Goal: Information Seeking & Learning: Learn about a topic

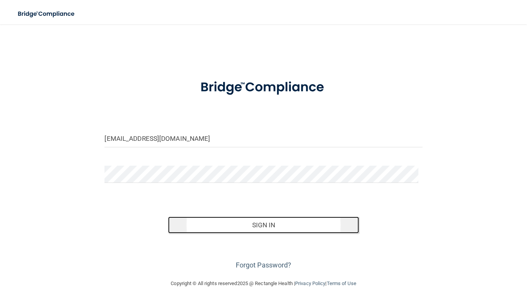
click at [254, 223] on button "Sign In" at bounding box center [263, 225] width 191 height 17
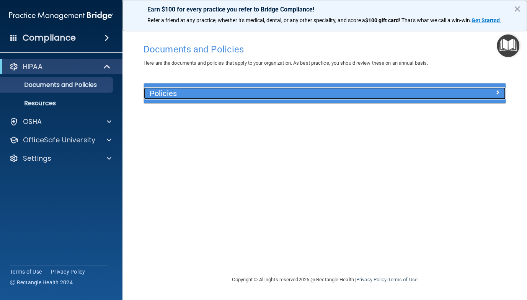
click at [233, 91] on h5 "Policies" at bounding box center [280, 93] width 260 height 8
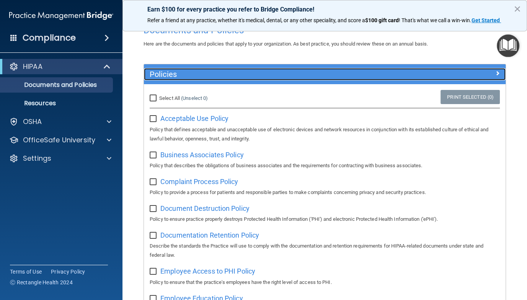
scroll to position [24, 0]
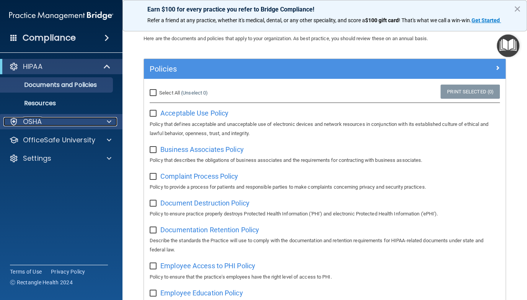
click at [30, 124] on p "OSHA" at bounding box center [32, 121] width 19 height 9
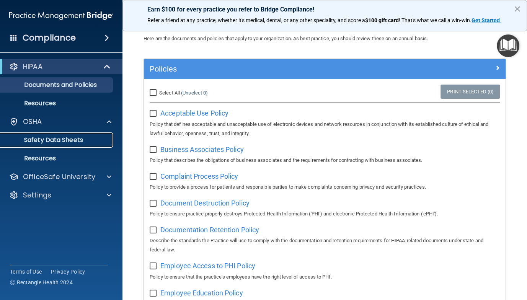
click at [42, 139] on p "Safety Data Sheets" at bounding box center [57, 140] width 104 height 8
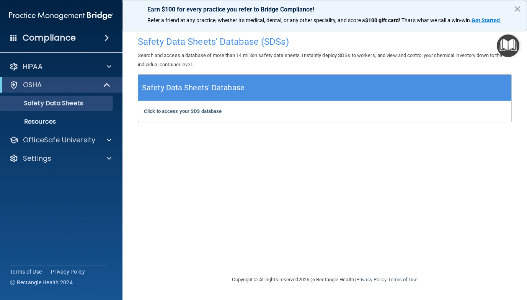
click at [42, 39] on h4 "Compliance" at bounding box center [49, 38] width 53 height 11
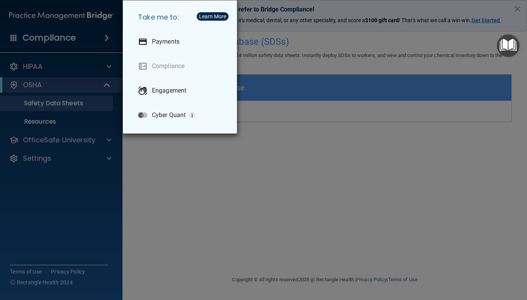
click at [33, 66] on div "Take me to: Payments Compliance Engagement Cyber Quant" at bounding box center [263, 150] width 527 height 300
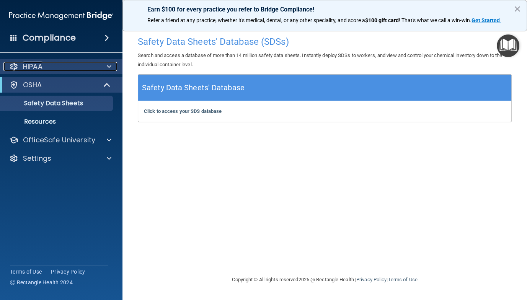
click at [36, 67] on p "HIPAA" at bounding box center [33, 66] width 20 height 9
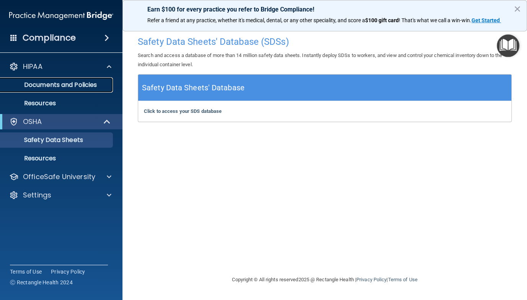
click at [36, 85] on p "Documents and Policies" at bounding box center [57, 85] width 104 height 8
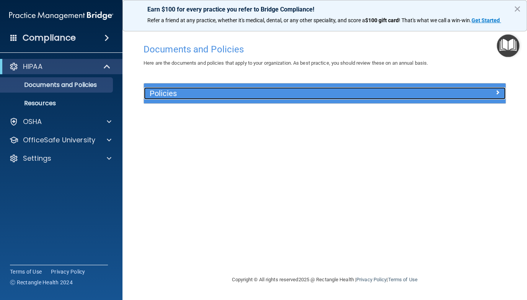
click at [171, 95] on h5 "Policies" at bounding box center [280, 93] width 260 height 8
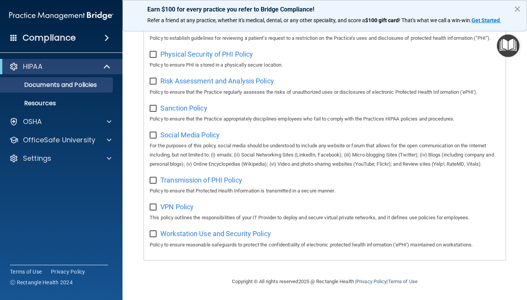
scroll to position [536, 0]
click at [34, 102] on p "Resources" at bounding box center [57, 103] width 104 height 8
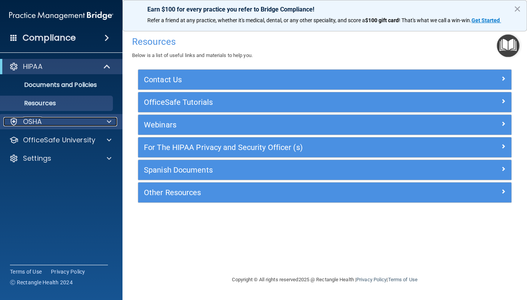
click at [31, 123] on p "OSHA" at bounding box center [32, 121] width 19 height 9
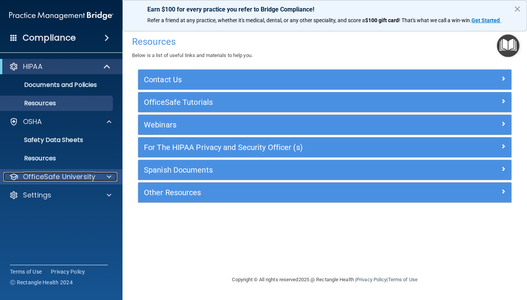
click at [37, 177] on p "OfficeSafe University" at bounding box center [59, 176] width 72 height 9
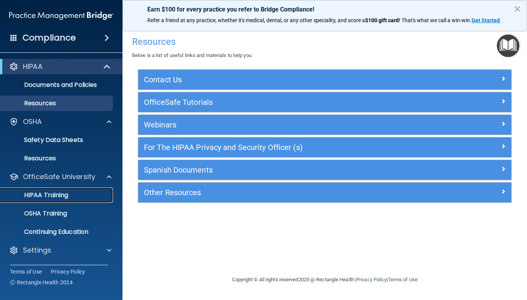
click at [39, 193] on p "HIPAA Training" at bounding box center [36, 195] width 63 height 8
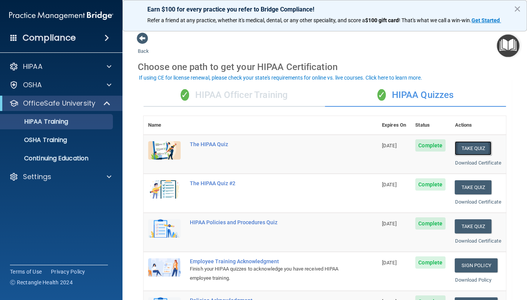
click at [465, 147] on button "Take Quiz" at bounding box center [473, 148] width 37 height 14
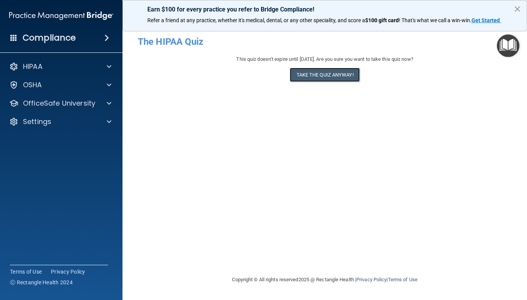
click at [322, 77] on button "Take the quiz anyway!" at bounding box center [325, 75] width 70 height 14
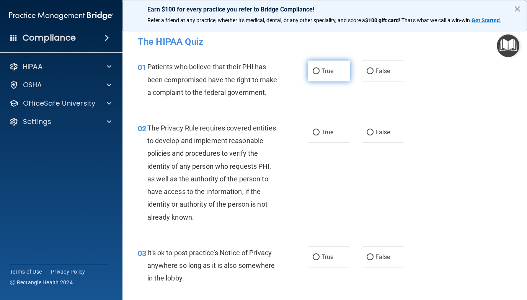
click at [313, 73] on input "True" at bounding box center [316, 71] width 7 height 6
radio input "true"
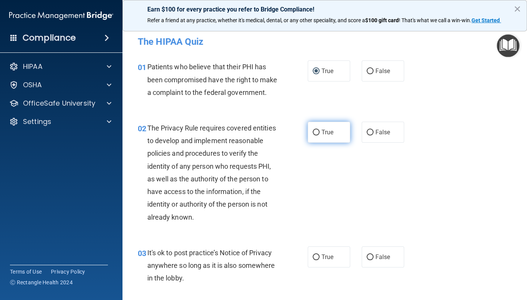
click at [314, 135] on input "True" at bounding box center [316, 133] width 7 height 6
radio input "true"
click at [313, 260] on input "True" at bounding box center [316, 257] width 7 height 6
radio input "true"
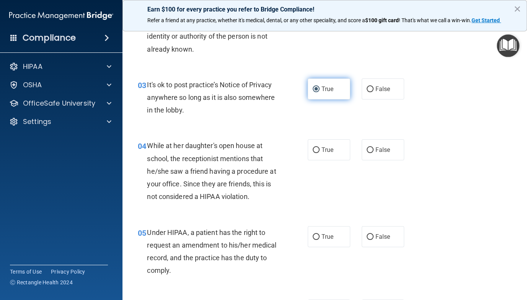
scroll to position [184, 0]
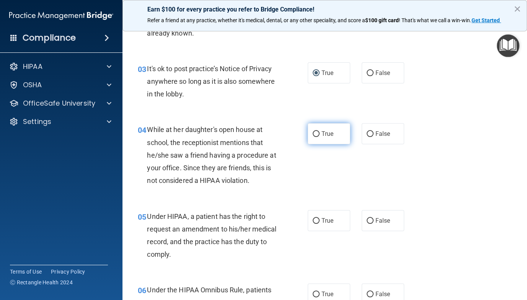
click at [313, 137] on input "True" at bounding box center [316, 134] width 7 height 6
radio input "true"
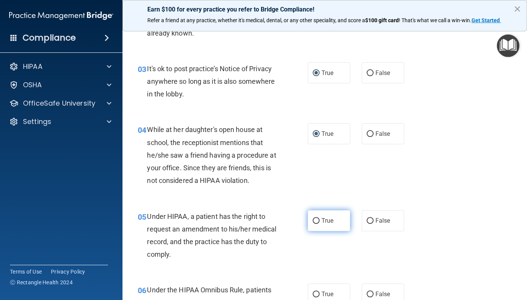
click at [313, 224] on input "True" at bounding box center [316, 221] width 7 height 6
radio input "true"
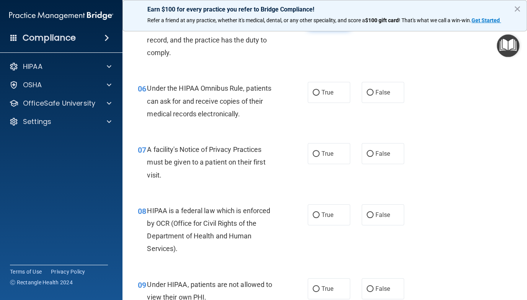
scroll to position [392, 0]
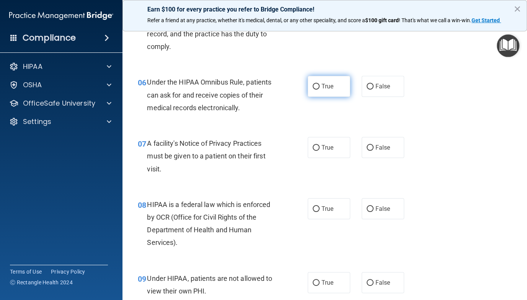
click at [314, 90] on input "True" at bounding box center [316, 87] width 7 height 6
radio input "true"
click at [313, 151] on input "True" at bounding box center [316, 148] width 7 height 6
radio input "true"
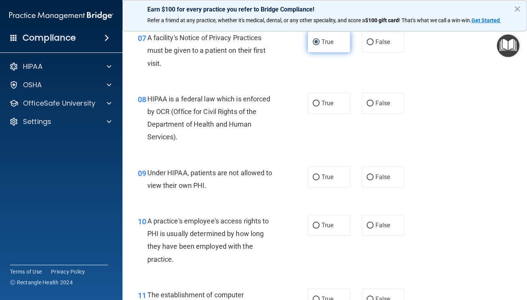
scroll to position [503, 0]
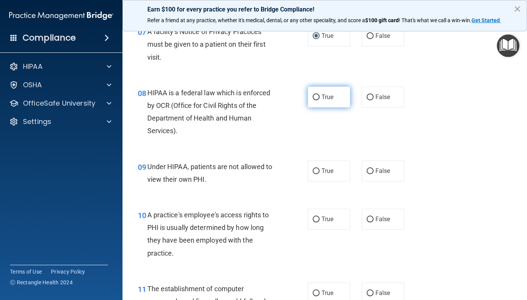
click at [313, 100] on input "True" at bounding box center [316, 97] width 7 height 6
radio input "true"
click at [313, 174] on input "True" at bounding box center [316, 172] width 7 height 6
radio input "true"
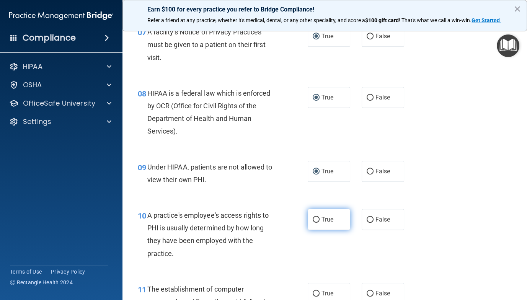
click at [314, 223] on input "True" at bounding box center [316, 220] width 7 height 6
radio input "true"
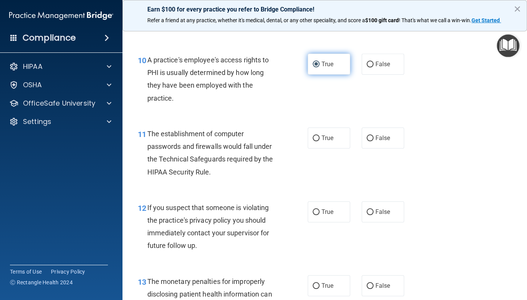
scroll to position [661, 0]
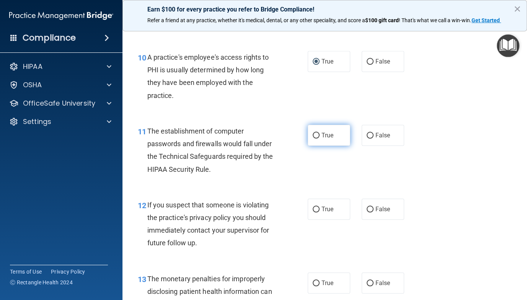
click at [313, 138] on input "True" at bounding box center [316, 136] width 7 height 6
radio input "true"
click at [310, 220] on label "True" at bounding box center [329, 209] width 42 height 21
click at [313, 212] on input "True" at bounding box center [316, 210] width 7 height 6
radio input "true"
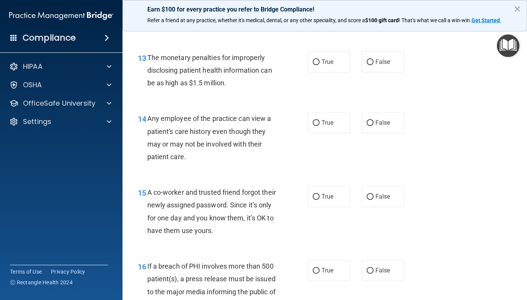
scroll to position [883, 0]
click at [313, 65] on input "True" at bounding box center [316, 62] width 7 height 6
radio input "true"
click at [313, 125] on input "True" at bounding box center [316, 123] width 7 height 6
radio input "true"
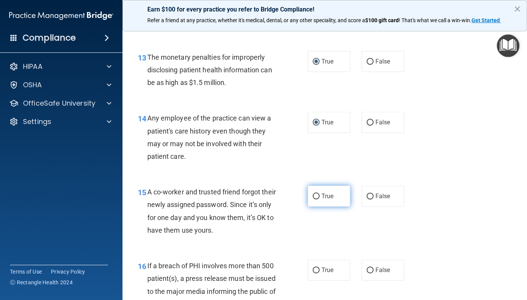
click at [313, 199] on input "True" at bounding box center [316, 197] width 7 height 6
radio input "true"
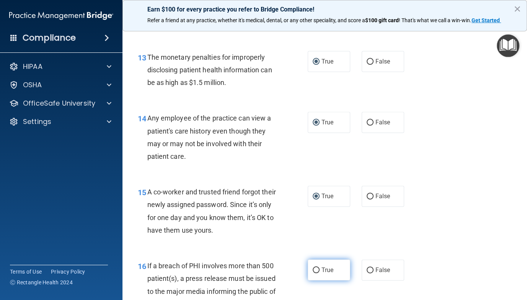
click at [313, 273] on input "True" at bounding box center [316, 270] width 7 height 6
radio input "true"
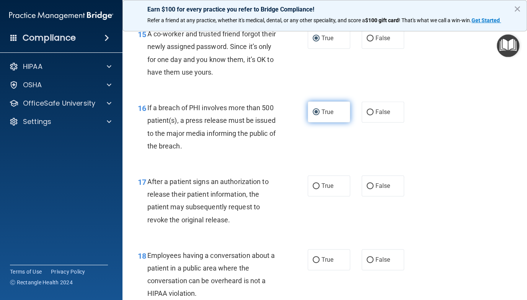
scroll to position [1066, 0]
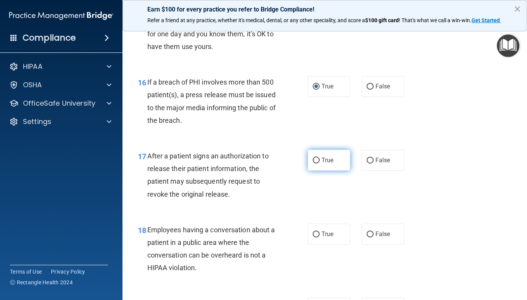
click at [313, 163] on input "True" at bounding box center [316, 161] width 7 height 6
radio input "true"
click at [308, 244] on label "True" at bounding box center [329, 233] width 42 height 21
click at [313, 237] on input "True" at bounding box center [316, 234] width 7 height 6
radio input "true"
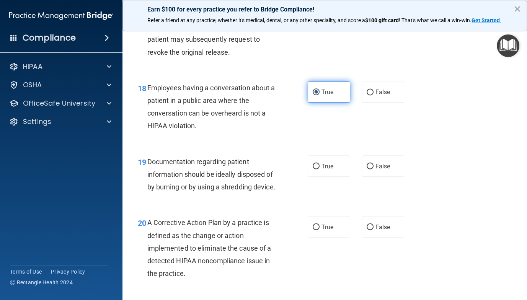
scroll to position [1203, 0]
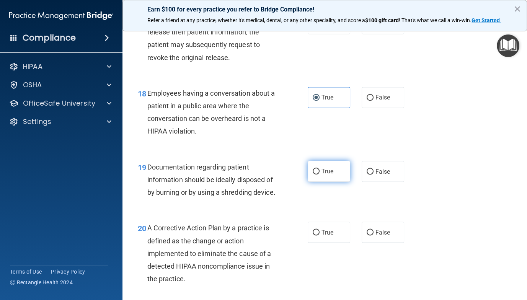
click at [308, 182] on label "True" at bounding box center [329, 171] width 42 height 21
click at [313, 174] on input "True" at bounding box center [316, 172] width 7 height 6
radio input "true"
click at [313, 235] on input "True" at bounding box center [316, 233] width 7 height 6
radio input "true"
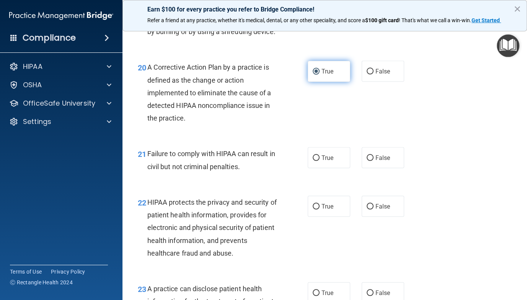
scroll to position [1380, 0]
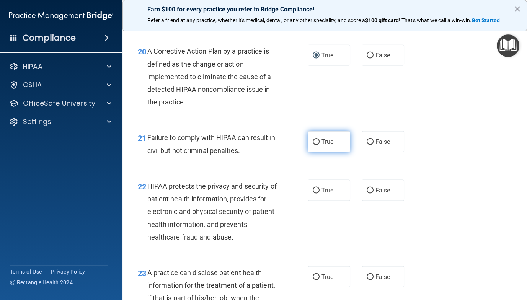
click at [313, 145] on input "True" at bounding box center [316, 142] width 7 height 6
radio input "true"
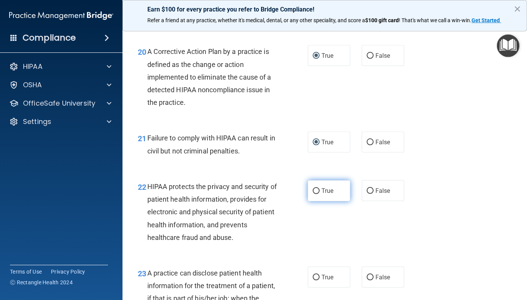
click at [313, 194] on input "True" at bounding box center [316, 191] width 7 height 6
radio input "true"
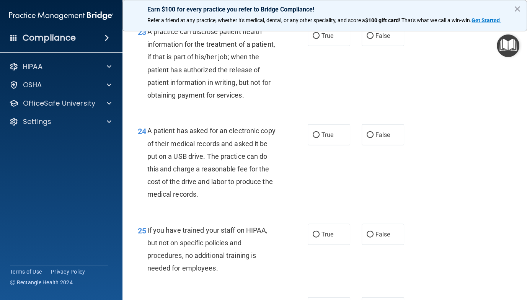
scroll to position [1621, 0]
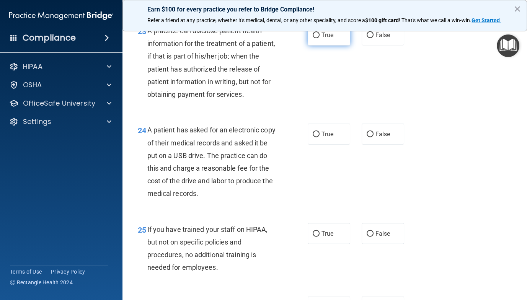
click at [313, 38] on input "True" at bounding box center [316, 36] width 7 height 6
radio input "true"
click at [309, 145] on label "True" at bounding box center [329, 134] width 42 height 21
click at [313, 137] on input "True" at bounding box center [316, 135] width 7 height 6
radio input "true"
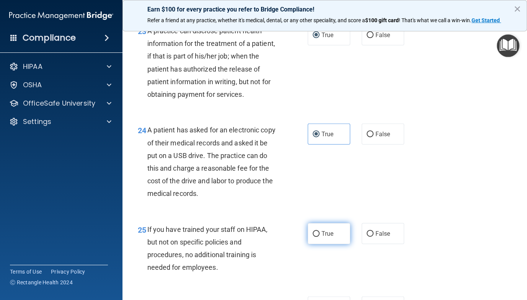
click at [313, 237] on input "True" at bounding box center [316, 234] width 7 height 6
radio input "true"
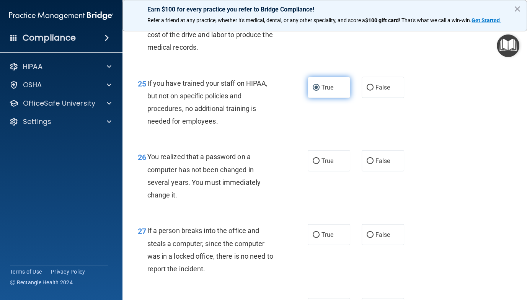
scroll to position [1775, 0]
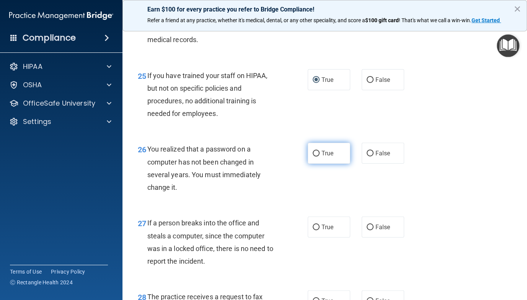
click at [313, 156] on input "True" at bounding box center [316, 154] width 7 height 6
radio input "true"
click at [313, 230] on input "True" at bounding box center [316, 228] width 7 height 6
radio input "true"
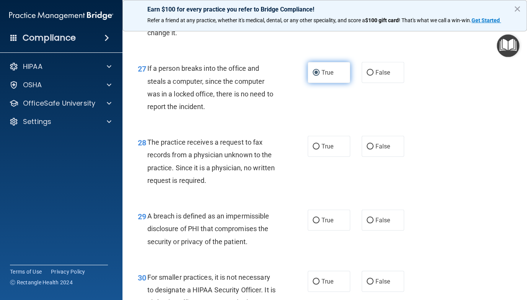
scroll to position [1931, 0]
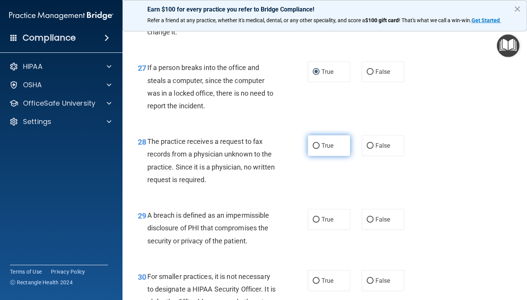
click at [313, 149] on input "True" at bounding box center [316, 146] width 7 height 6
radio input "true"
click at [313, 223] on input "True" at bounding box center [316, 220] width 7 height 6
radio input "true"
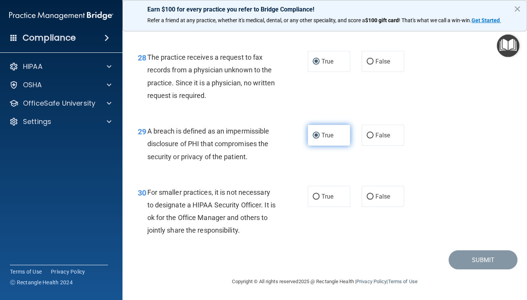
scroll to position [2041, 0]
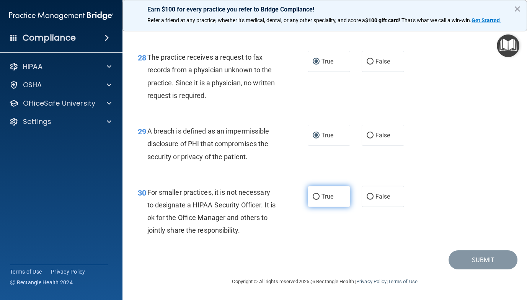
click at [313, 197] on input "True" at bounding box center [316, 197] width 7 height 6
radio input "true"
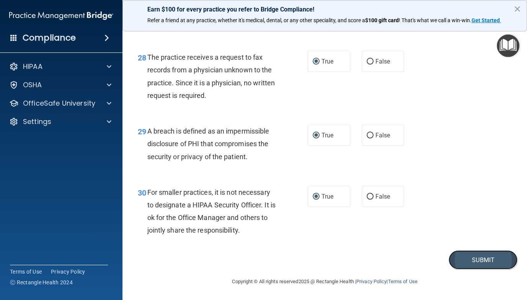
click at [473, 261] on button "Submit" at bounding box center [482, 260] width 69 height 20
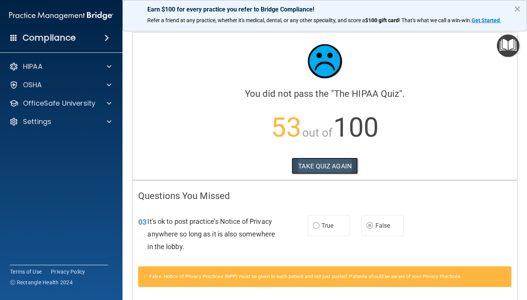
click at [313, 166] on button "TAKE QUIZ AGAIN" at bounding box center [325, 166] width 66 height 17
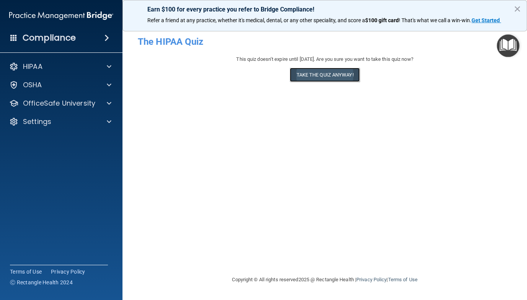
click at [320, 77] on button "Take the quiz anyway!" at bounding box center [325, 75] width 70 height 14
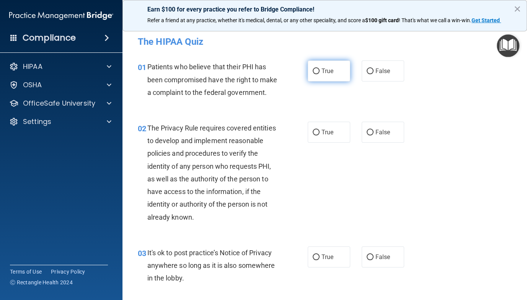
click at [317, 72] on label "True" at bounding box center [329, 70] width 42 height 21
click at [317, 72] on input "True" at bounding box center [316, 71] width 7 height 6
radio input "true"
click at [315, 135] on input "True" at bounding box center [316, 133] width 7 height 6
radio input "true"
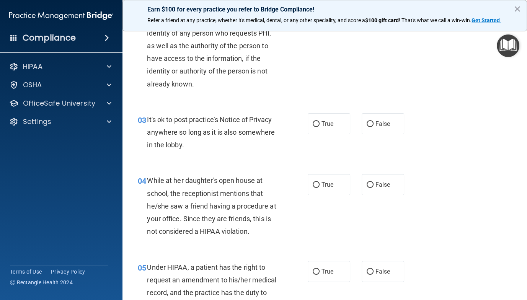
scroll to position [138, 0]
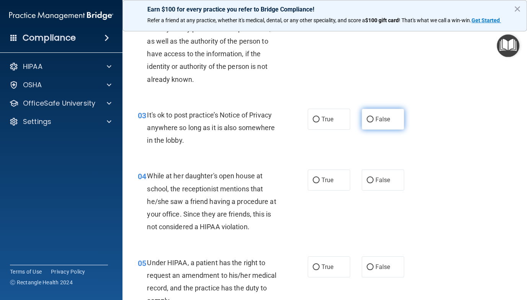
click at [367, 122] on input "False" at bounding box center [370, 120] width 7 height 6
radio input "true"
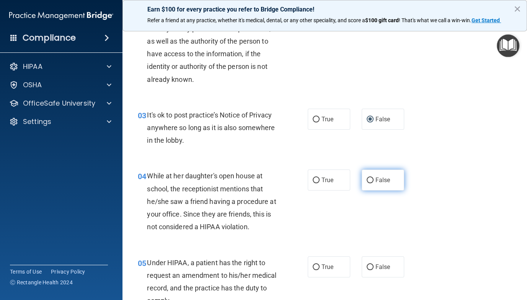
click at [369, 183] on input "False" at bounding box center [370, 181] width 7 height 6
radio input "true"
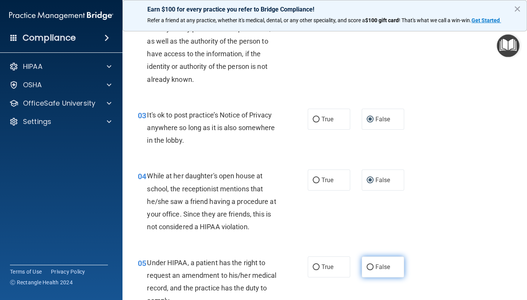
click at [368, 270] on input "False" at bounding box center [370, 267] width 7 height 6
radio input "true"
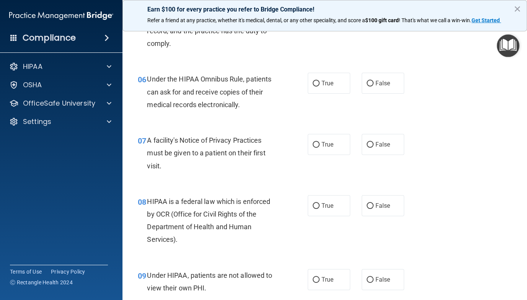
scroll to position [394, 0]
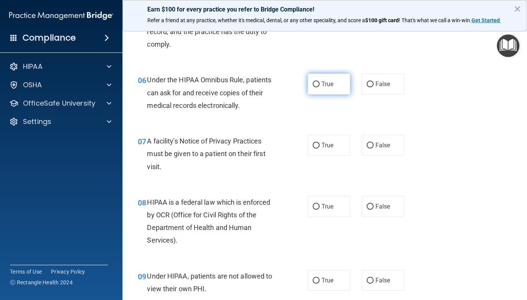
click at [313, 87] on input "True" at bounding box center [316, 84] width 7 height 6
radio input "true"
click at [314, 148] on input "True" at bounding box center [316, 146] width 7 height 6
radio input "true"
click at [314, 210] on input "True" at bounding box center [316, 207] width 7 height 6
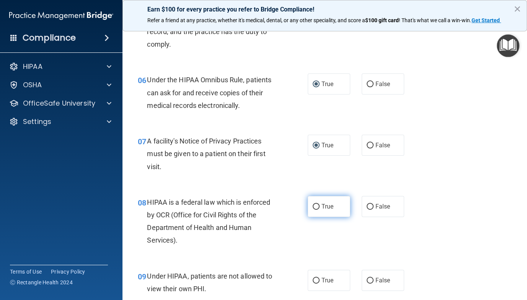
radio input "true"
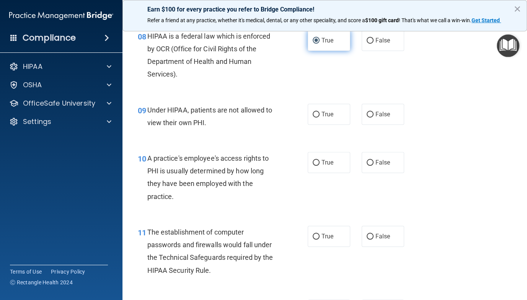
scroll to position [559, 0]
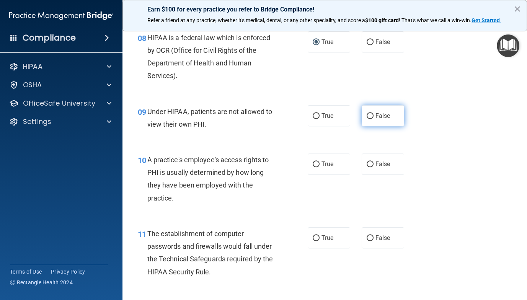
click at [367, 119] on input "False" at bounding box center [370, 116] width 7 height 6
radio input "true"
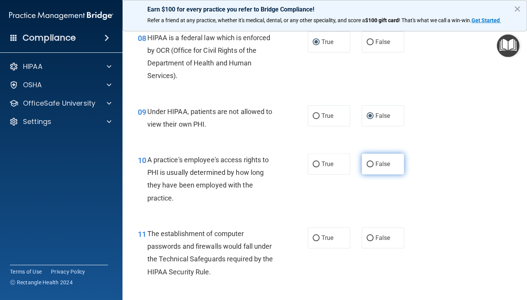
click at [368, 167] on input "False" at bounding box center [370, 164] width 7 height 6
radio input "true"
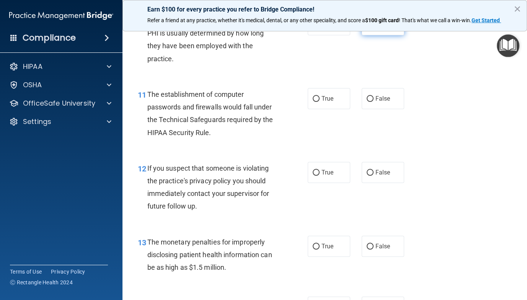
scroll to position [697, 0]
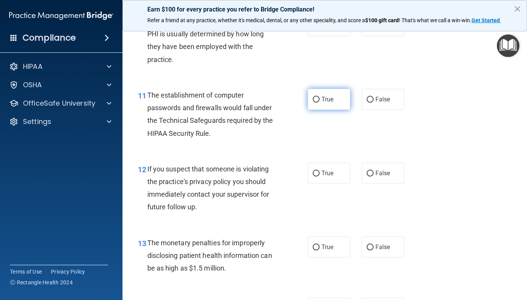
click at [313, 103] on input "True" at bounding box center [316, 100] width 7 height 6
radio input "true"
click at [314, 176] on input "True" at bounding box center [316, 174] width 7 height 6
radio input "true"
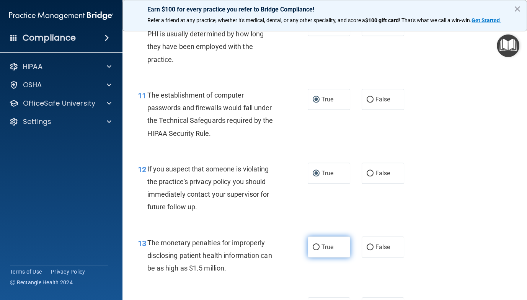
click at [313, 250] on input "True" at bounding box center [316, 247] width 7 height 6
radio input "true"
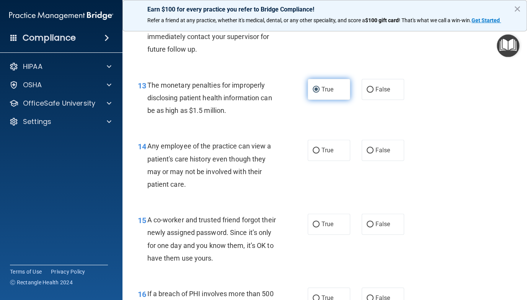
scroll to position [859, 0]
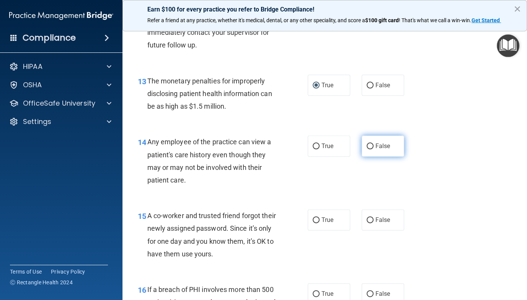
click at [367, 149] on input "False" at bounding box center [370, 146] width 7 height 6
radio input "true"
click at [367, 223] on input "False" at bounding box center [370, 220] width 7 height 6
radio input "true"
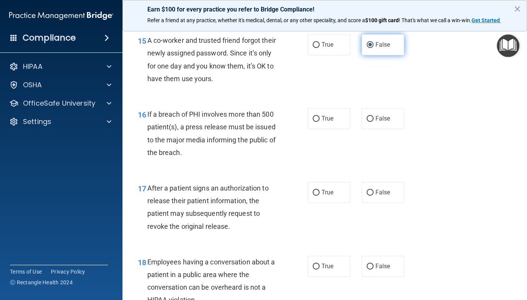
scroll to position [1038, 0]
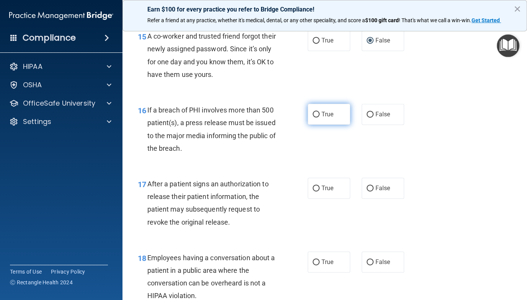
click at [313, 117] on input "True" at bounding box center [316, 115] width 7 height 6
radio input "true"
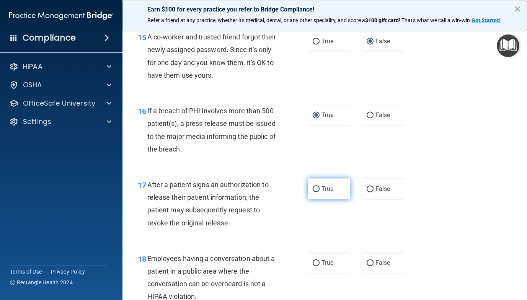
click at [313, 192] on input "True" at bounding box center [316, 189] width 7 height 6
radio input "true"
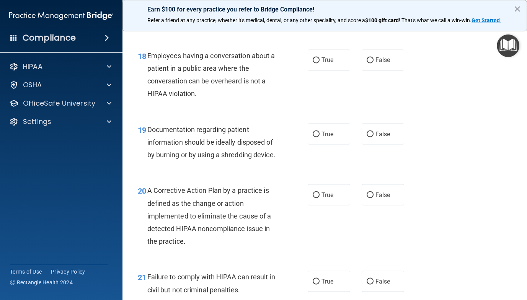
scroll to position [1245, 0]
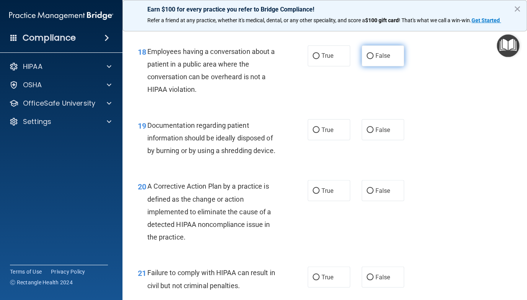
click at [367, 59] on input "False" at bounding box center [370, 56] width 7 height 6
radio input "true"
click at [313, 133] on input "True" at bounding box center [316, 130] width 7 height 6
radio input "true"
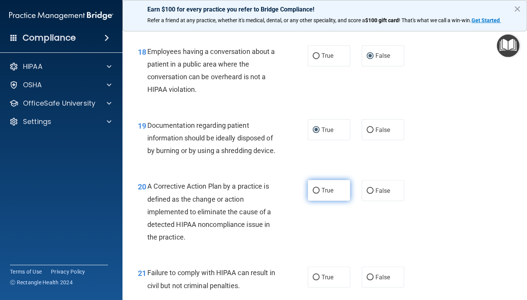
click at [313, 194] on input "True" at bounding box center [316, 191] width 7 height 6
radio input "true"
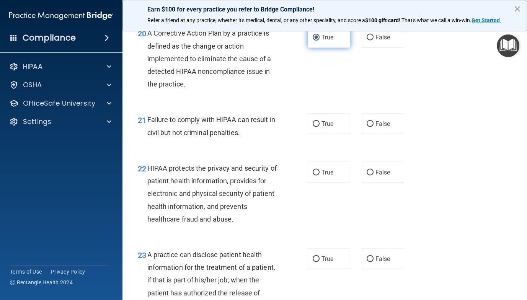
scroll to position [1403, 0]
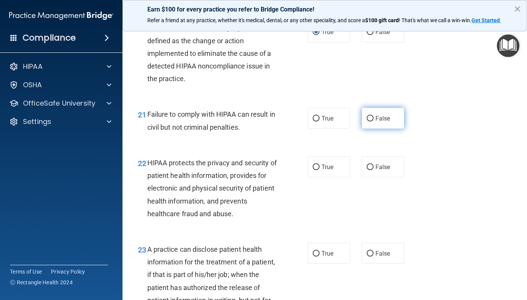
click at [367, 122] on input "False" at bounding box center [370, 119] width 7 height 6
radio input "true"
click at [313, 170] on input "True" at bounding box center [316, 168] width 7 height 6
radio input "true"
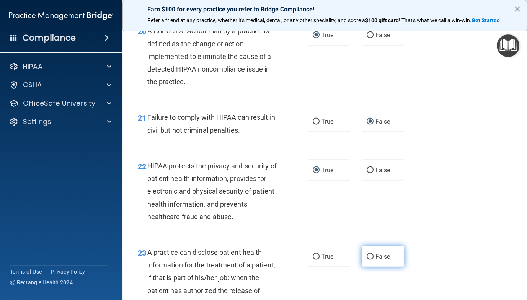
click at [367, 260] on input "False" at bounding box center [370, 257] width 7 height 6
radio input "true"
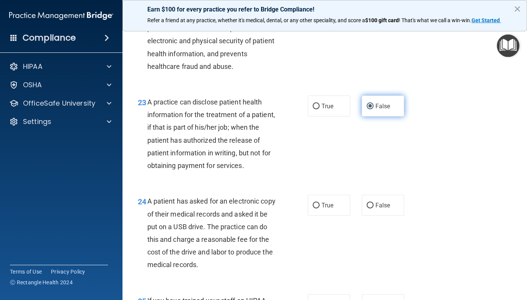
scroll to position [1558, 0]
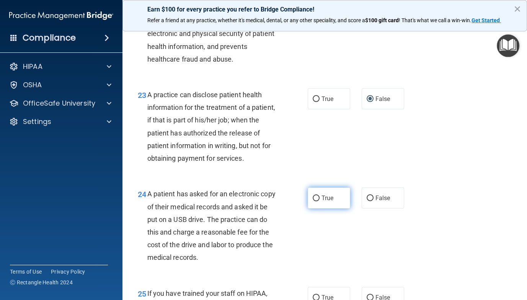
click at [321, 202] on span "True" at bounding box center [327, 197] width 12 height 7
click at [318, 201] on input "True" at bounding box center [316, 199] width 7 height 6
radio input "true"
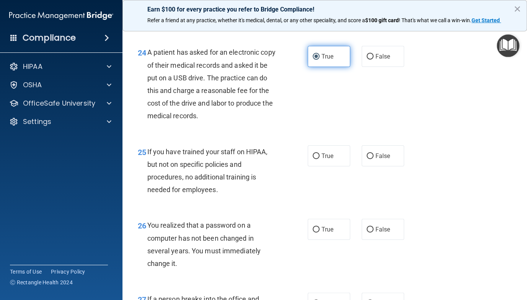
scroll to position [1700, 0]
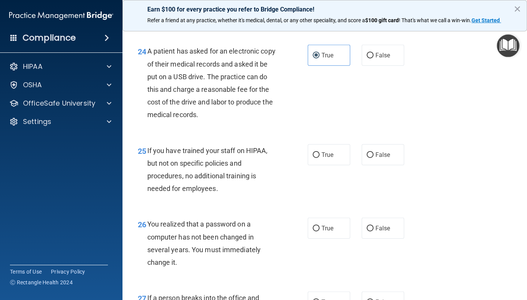
click at [490, 172] on div "25 If you have trained your staff on HIPAA, but not on specific policies and pr…" at bounding box center [324, 172] width 385 height 74
click at [367, 158] on input "False" at bounding box center [370, 155] width 7 height 6
radio input "true"
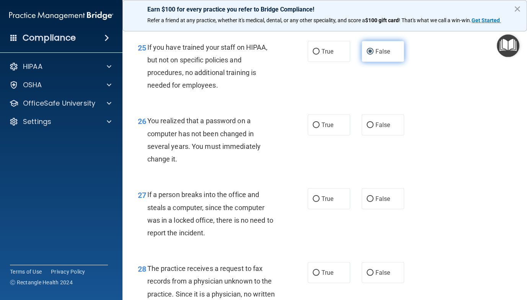
scroll to position [1803, 0]
click at [313, 129] on input "True" at bounding box center [316, 126] width 7 height 6
radio input "true"
click at [368, 202] on input "False" at bounding box center [370, 200] width 7 height 6
radio input "true"
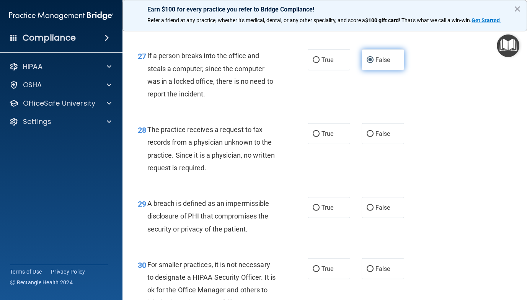
scroll to position [1945, 0]
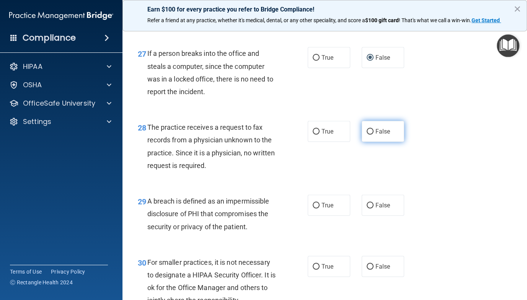
click at [367, 135] on input "False" at bounding box center [370, 132] width 7 height 6
radio input "true"
click at [313, 209] on input "True" at bounding box center [316, 206] width 7 height 6
radio input "true"
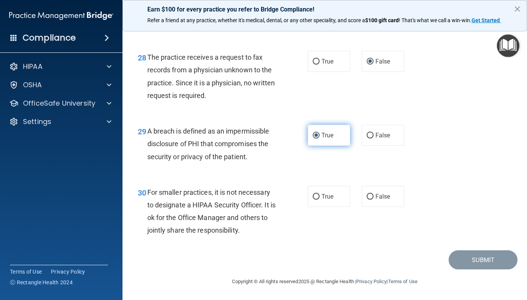
scroll to position [2038, 0]
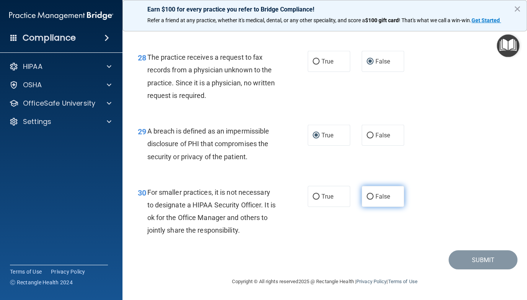
click at [367, 197] on input "False" at bounding box center [370, 197] width 7 height 6
radio input "true"
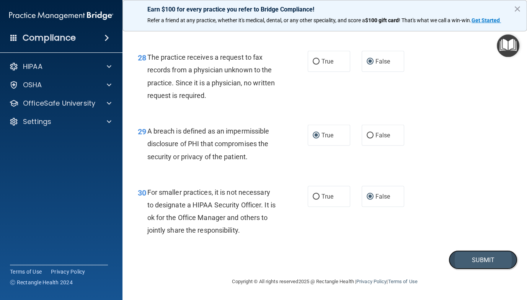
click at [474, 262] on button "Submit" at bounding box center [482, 260] width 69 height 20
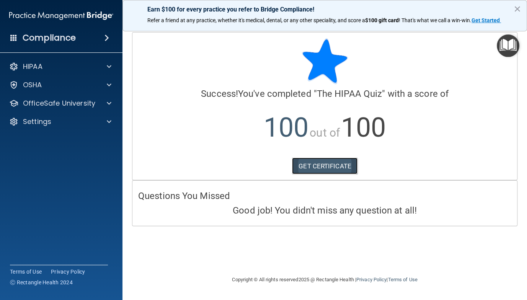
click at [321, 169] on link "GET CERTIFICATE" at bounding box center [324, 166] width 65 height 17
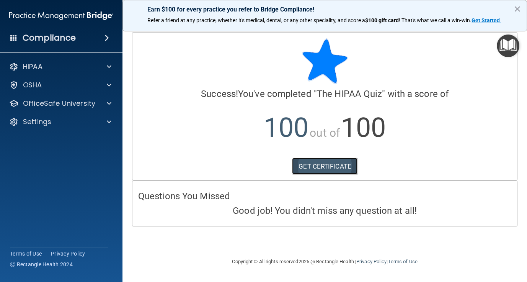
click at [317, 167] on link "GET CERTIFICATE" at bounding box center [324, 166] width 65 height 17
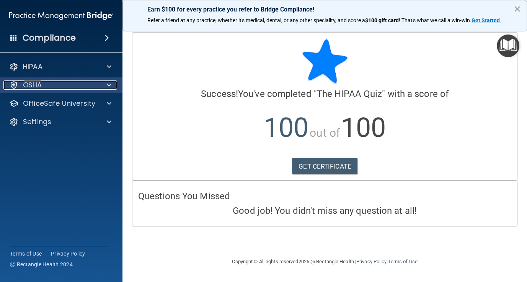
click at [34, 86] on p "OSHA" at bounding box center [32, 84] width 19 height 9
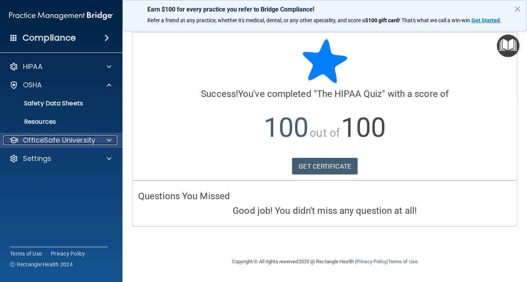
click at [40, 142] on p "OfficeSafe University" at bounding box center [59, 139] width 72 height 9
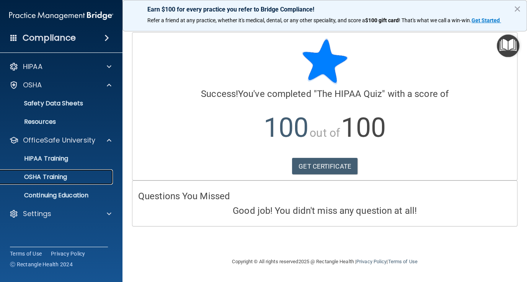
click at [49, 176] on p "OSHA Training" at bounding box center [36, 177] width 62 height 8
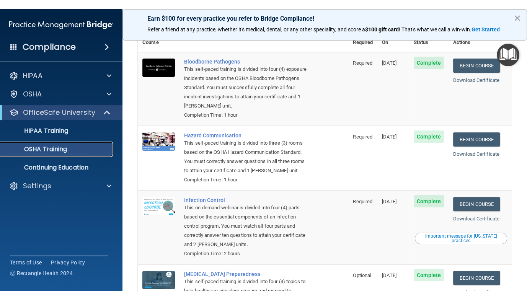
scroll to position [40, 0]
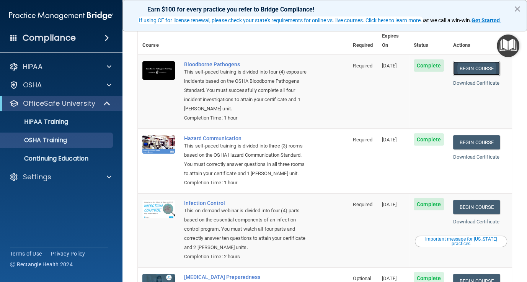
click at [471, 61] on link "Begin Course" at bounding box center [476, 68] width 47 height 14
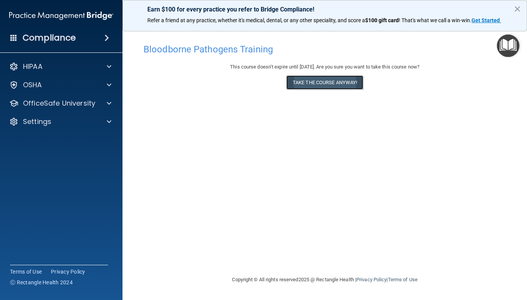
click at [325, 83] on button "Take the course anyway!" at bounding box center [324, 82] width 77 height 14
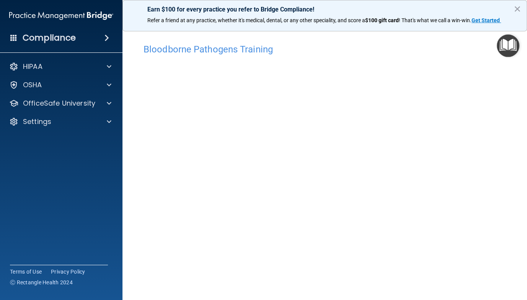
scroll to position [1, 0]
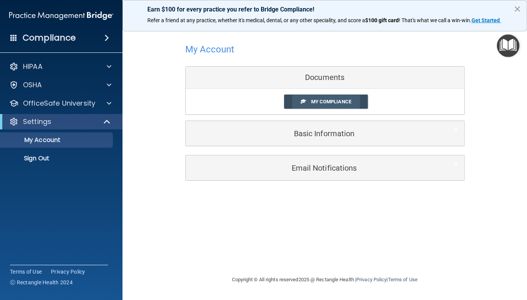
click at [330, 103] on span "My Compliance" at bounding box center [331, 102] width 40 height 6
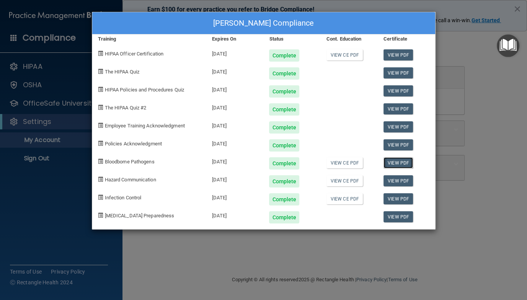
click at [401, 163] on link "View PDF" at bounding box center [397, 162] width 29 height 11
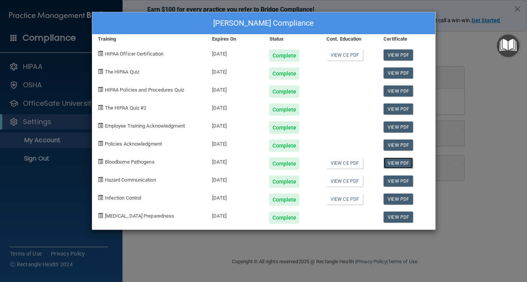
click at [398, 161] on link "View PDF" at bounding box center [397, 162] width 29 height 11
click at [340, 162] on link "View CE PDF" at bounding box center [344, 162] width 36 height 11
click at [41, 143] on div "Tami A Birkner's Compliance Training Expires On Status Cont. Education Certific…" at bounding box center [263, 141] width 527 height 282
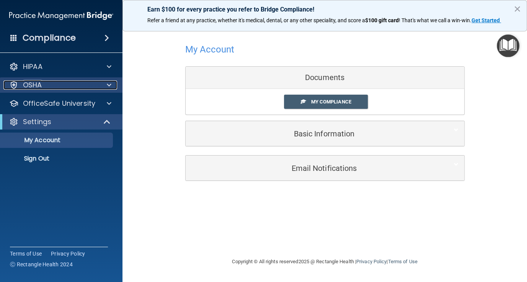
click at [33, 85] on p "OSHA" at bounding box center [32, 84] width 19 height 9
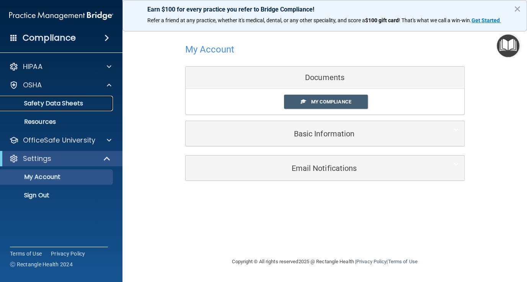
click at [37, 106] on p "Safety Data Sheets" at bounding box center [57, 103] width 104 height 8
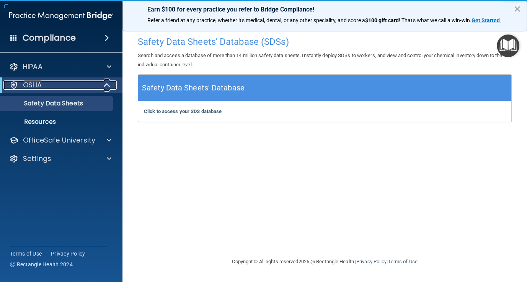
click at [33, 86] on p "OSHA" at bounding box center [32, 84] width 19 height 9
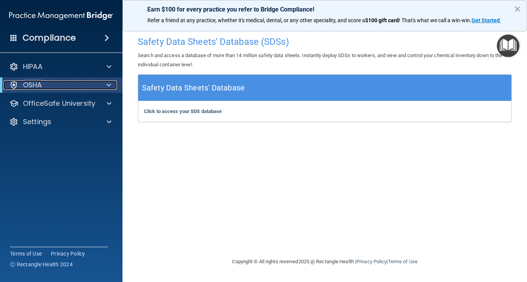
click at [41, 88] on p "OSHA" at bounding box center [32, 84] width 19 height 9
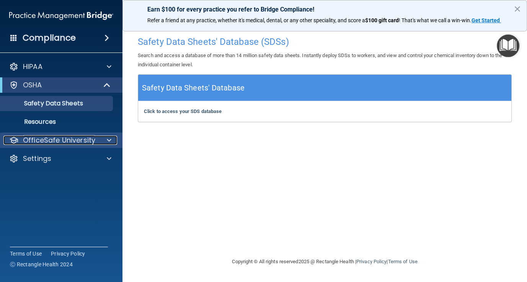
click at [42, 143] on p "OfficeSafe University" at bounding box center [59, 139] width 72 height 9
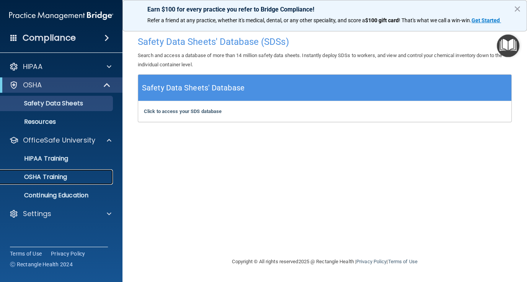
click at [44, 177] on p "OSHA Training" at bounding box center [36, 177] width 62 height 8
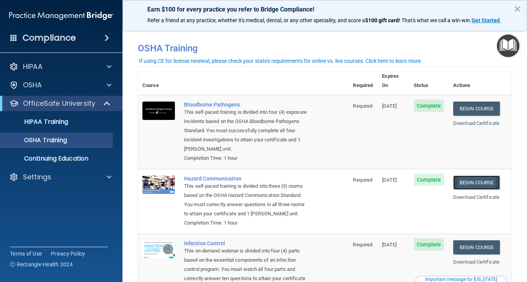
click at [466, 175] on link "Begin Course" at bounding box center [476, 182] width 47 height 14
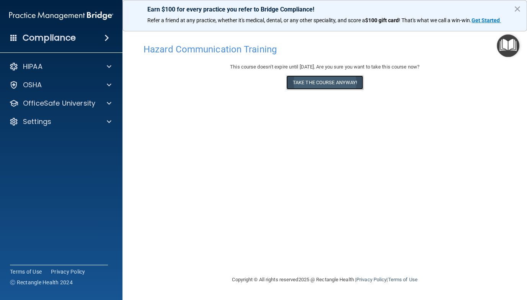
click at [323, 87] on button "Take the course anyway!" at bounding box center [324, 82] width 77 height 14
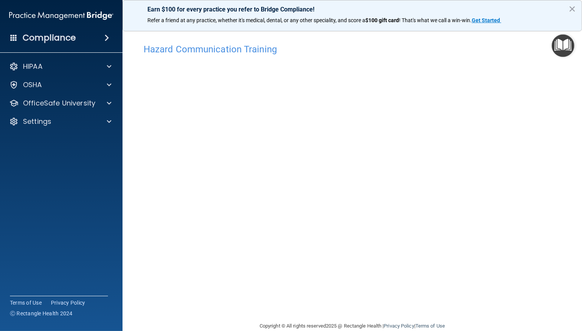
scroll to position [2, 0]
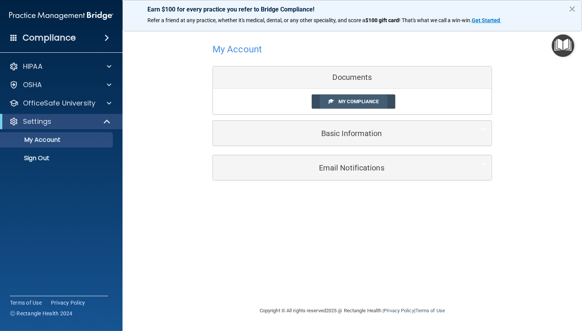
click at [355, 104] on span "My Compliance" at bounding box center [358, 102] width 40 height 6
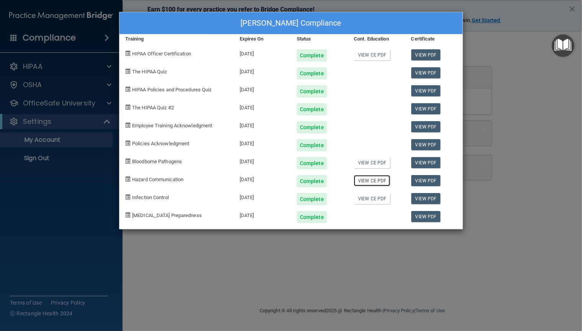
click at [372, 180] on link "View CE PDF" at bounding box center [372, 180] width 36 height 11
click at [193, 94] on div "HIPAA Policies and Procedures Quiz" at bounding box center [176, 89] width 114 height 18
